Goal: Register for event/course

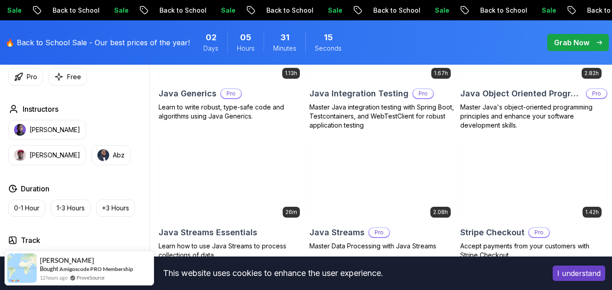
scroll to position [887, 0]
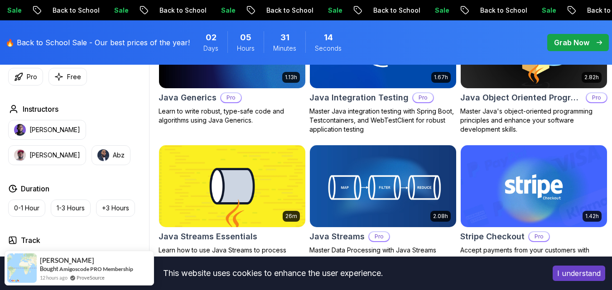
click at [564, 267] on button "I understand" at bounding box center [579, 273] width 53 height 15
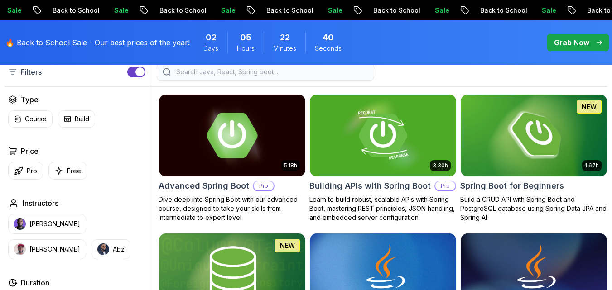
scroll to position [227, 0]
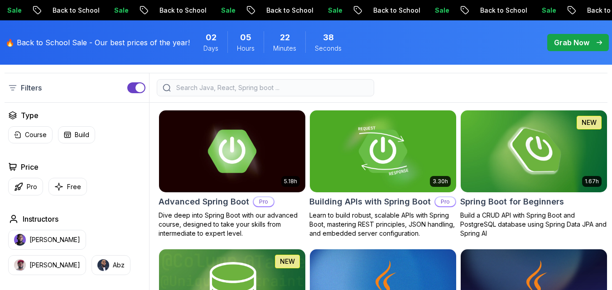
click at [253, 84] on input "search" at bounding box center [271, 87] width 194 height 9
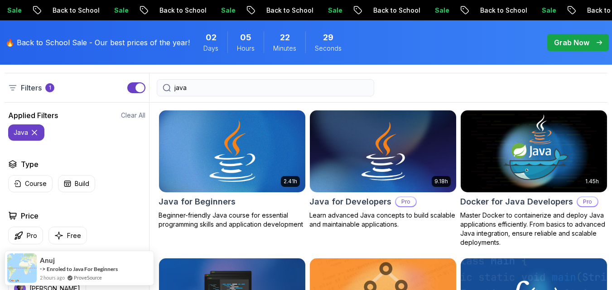
type input "java"
click at [249, 154] on img at bounding box center [232, 151] width 154 height 86
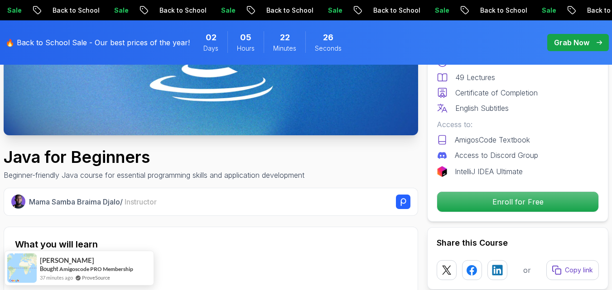
scroll to position [272, 0]
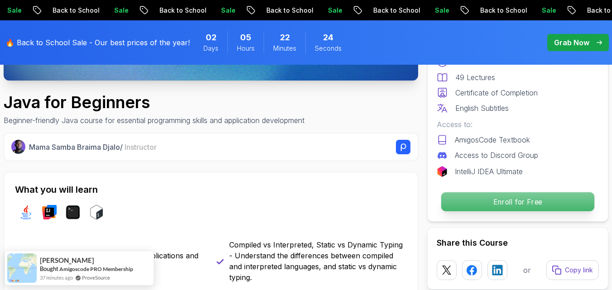
click at [528, 204] on p "Enroll for Free" at bounding box center [517, 202] width 153 height 19
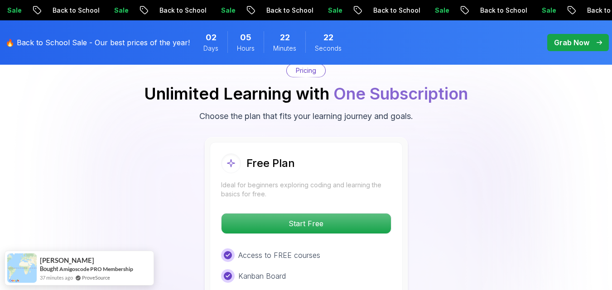
scroll to position [1914, 0]
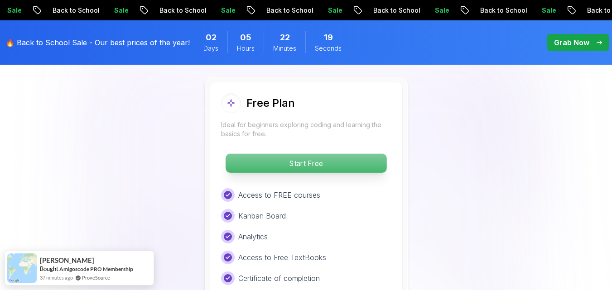
click at [339, 154] on p "Start Free" at bounding box center [306, 163] width 161 height 19
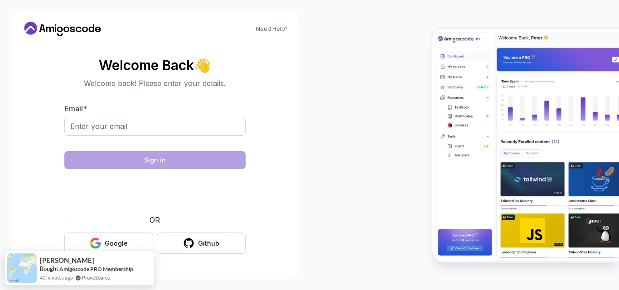
click at [126, 241] on div "Google" at bounding box center [116, 243] width 23 height 9
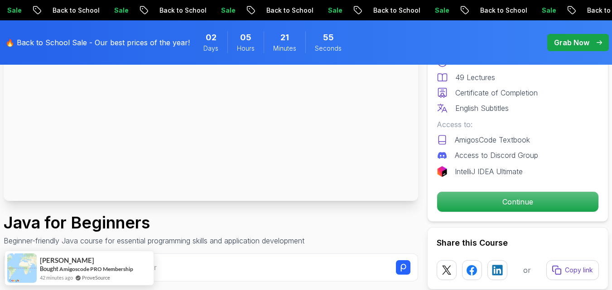
scroll to position [181, 0]
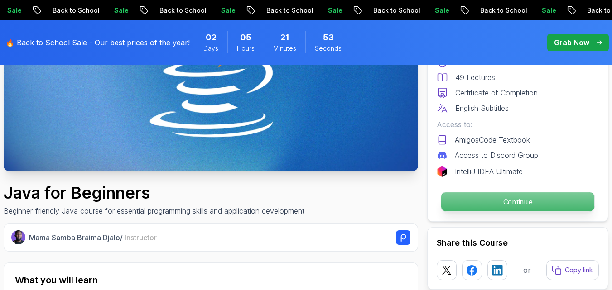
click at [523, 201] on p "Continue" at bounding box center [517, 202] width 153 height 19
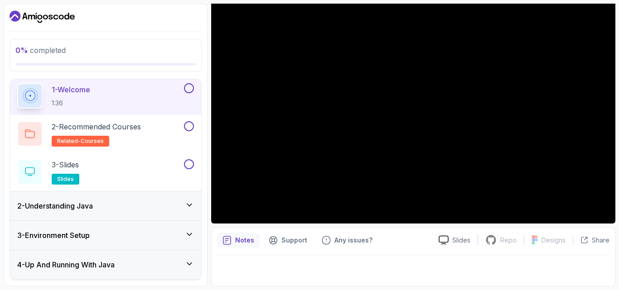
scroll to position [28, 0]
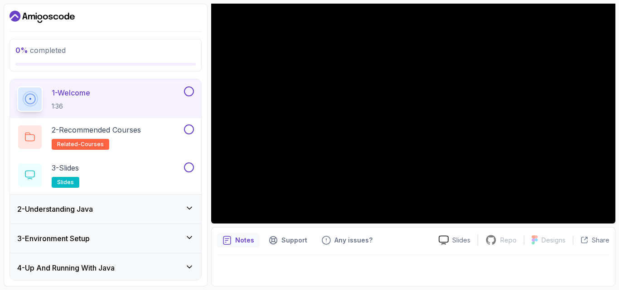
click at [185, 206] on icon at bounding box center [189, 208] width 9 height 9
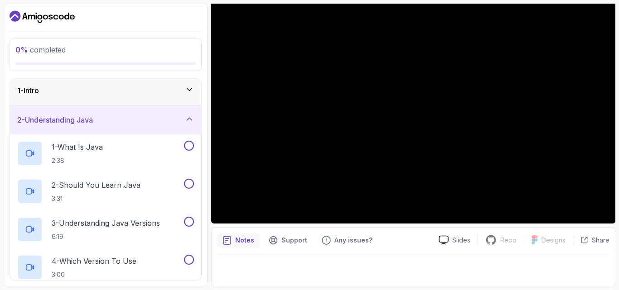
scroll to position [0, 0]
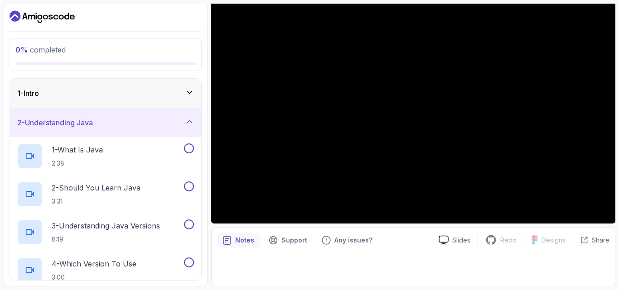
click at [189, 119] on icon at bounding box center [189, 121] width 9 height 9
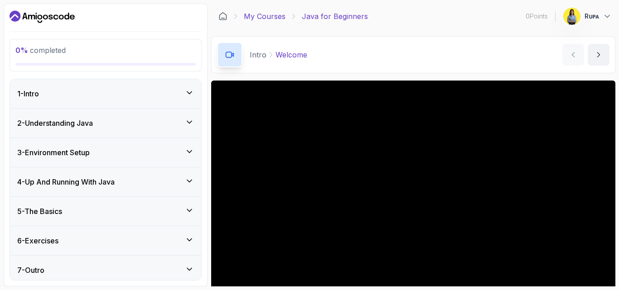
click at [250, 13] on link "My Courses" at bounding box center [265, 16] width 42 height 11
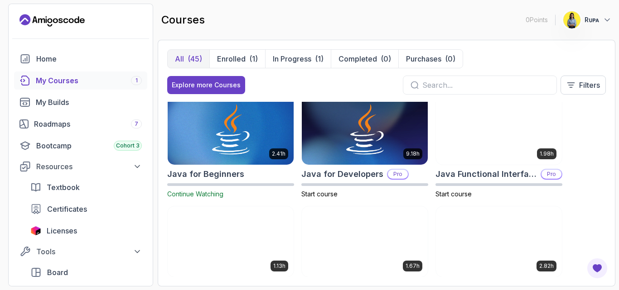
scroll to position [589, 0]
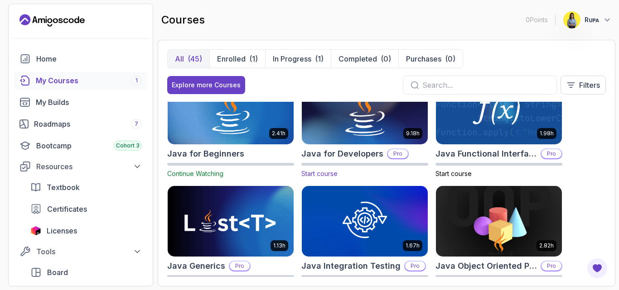
click at [346, 127] on img at bounding box center [365, 110] width 132 height 74
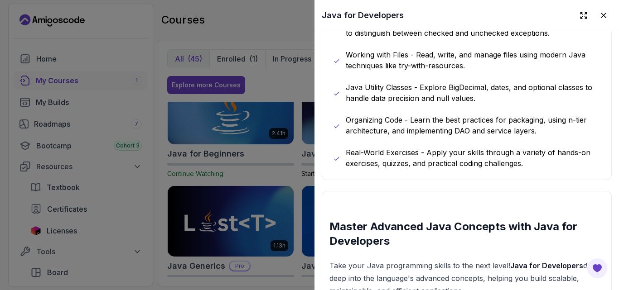
scroll to position [861, 0]
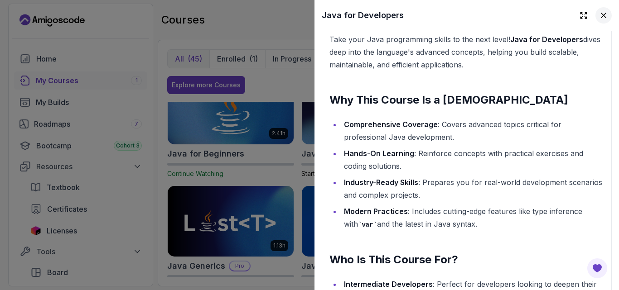
click at [599, 20] on button at bounding box center [603, 15] width 16 height 16
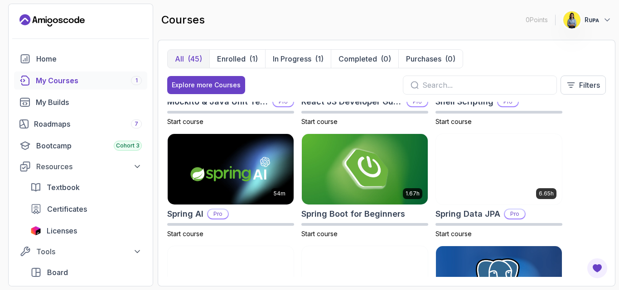
scroll to position [1511, 0]
